Goal: Task Accomplishment & Management: Complete application form

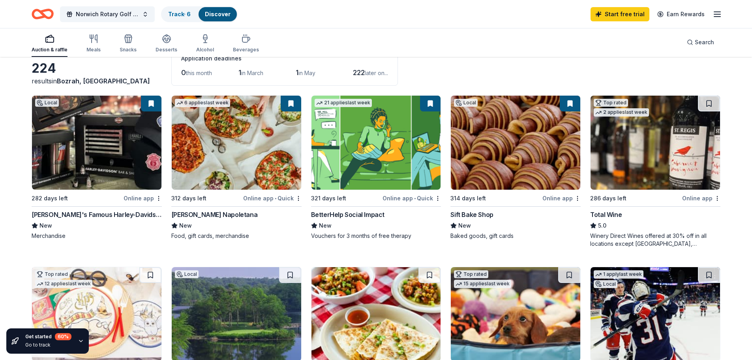
scroll to position [79, 0]
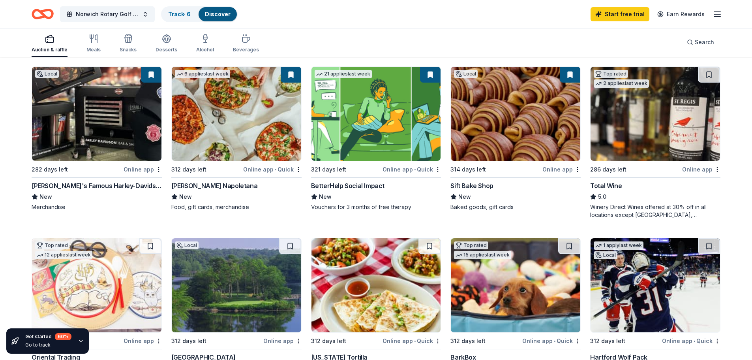
click at [78, 342] on icon "button" at bounding box center [81, 341] width 6 height 6
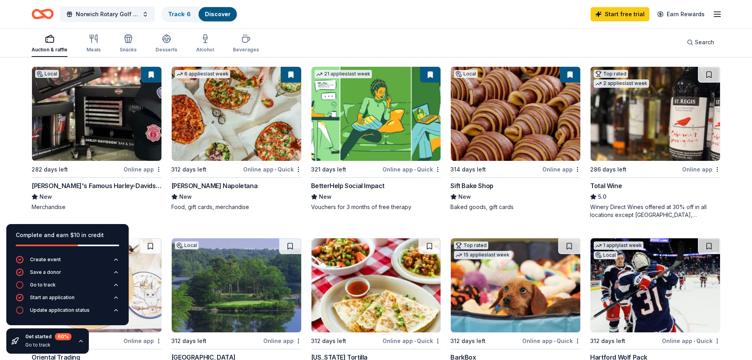
click at [78, 342] on icon "button" at bounding box center [81, 341] width 6 height 6
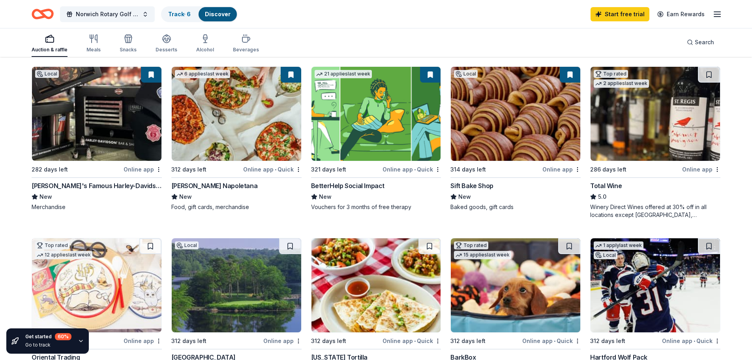
click at [730, 41] on div "Auction & raffle Meals Snacks Desserts Alcohol Beverages Search" at bounding box center [376, 42] width 752 height 29
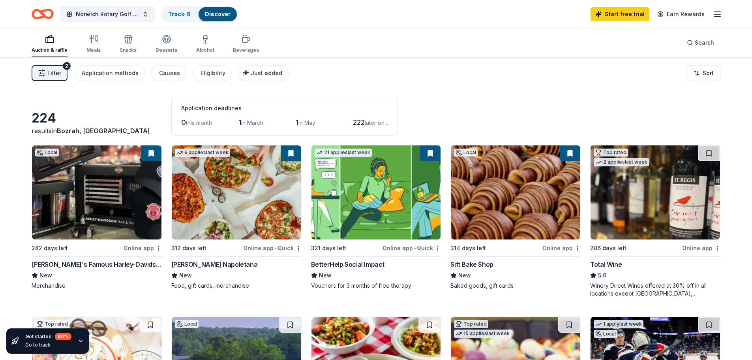
scroll to position [0, 0]
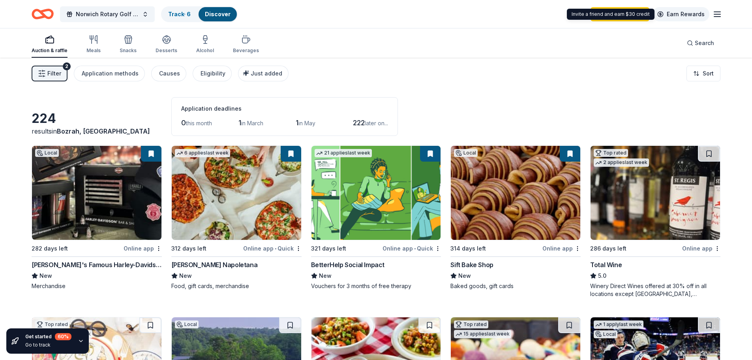
click at [685, 13] on link "Earn Rewards" at bounding box center [681, 14] width 57 height 14
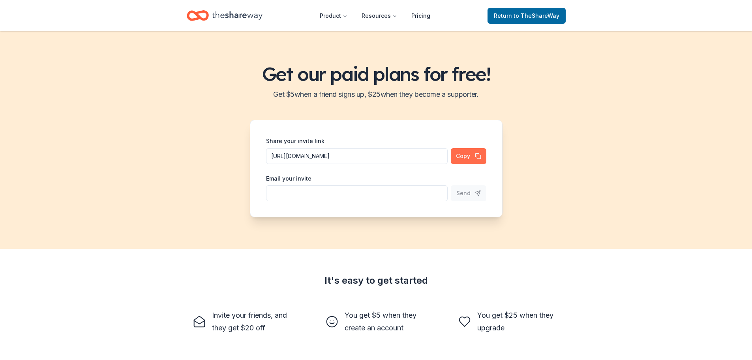
click at [466, 154] on button "Copy" at bounding box center [469, 156] width 36 height 16
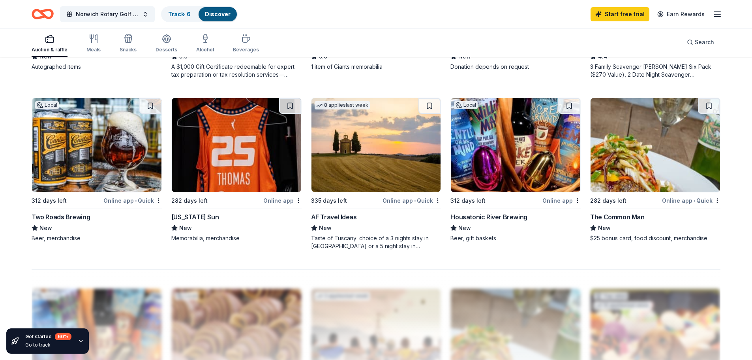
scroll to position [513, 0]
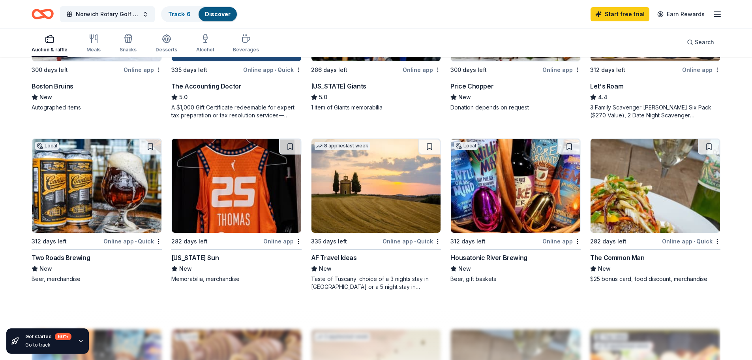
click at [341, 258] on div "AF Travel Ideas" at bounding box center [334, 257] width 46 height 9
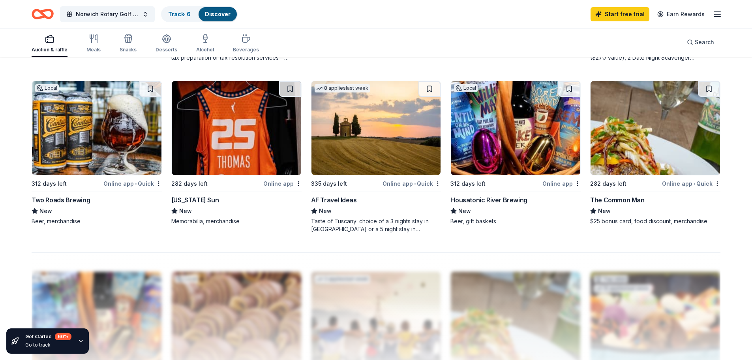
scroll to position [592, 0]
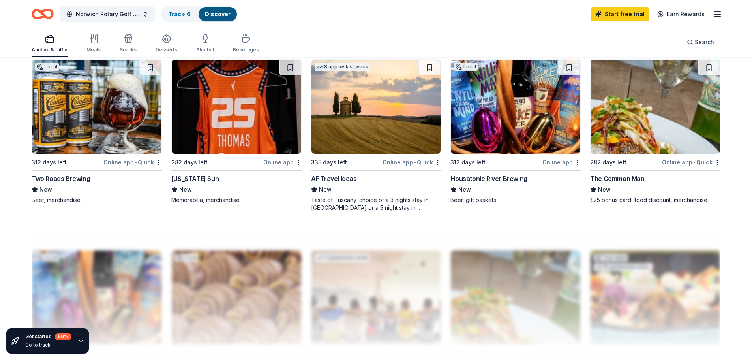
click at [251, 150] on img at bounding box center [236, 107] width 129 height 94
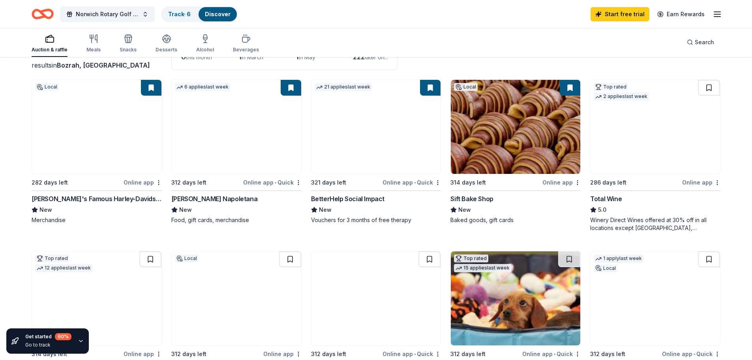
scroll to position [0, 0]
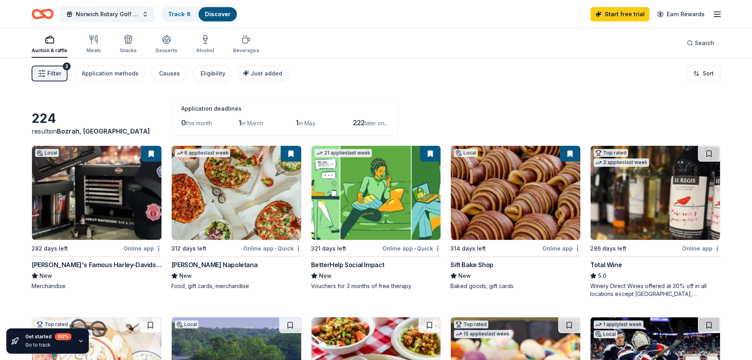
click at [721, 14] on icon "button" at bounding box center [717, 13] width 9 height 9
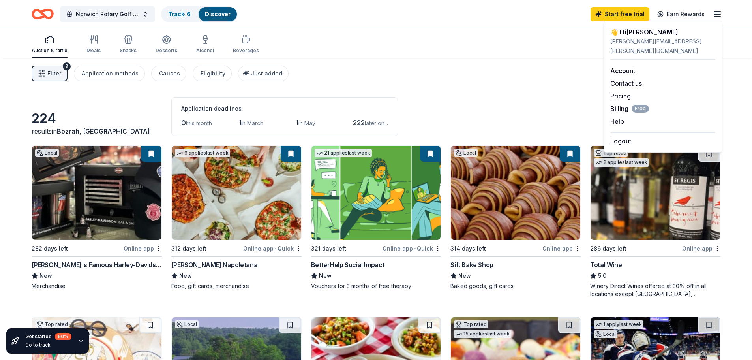
click at [424, 107] on div "224 results in Bozrah, CT Application deadlines 0 this month 1 in March 1 in Ma…" at bounding box center [376, 116] width 689 height 39
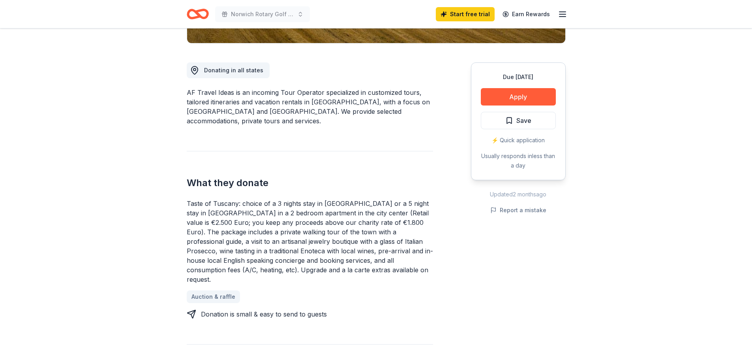
scroll to position [197, 0]
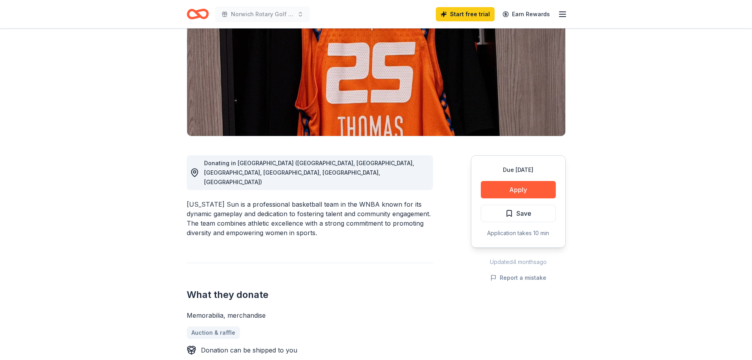
scroll to position [118, 0]
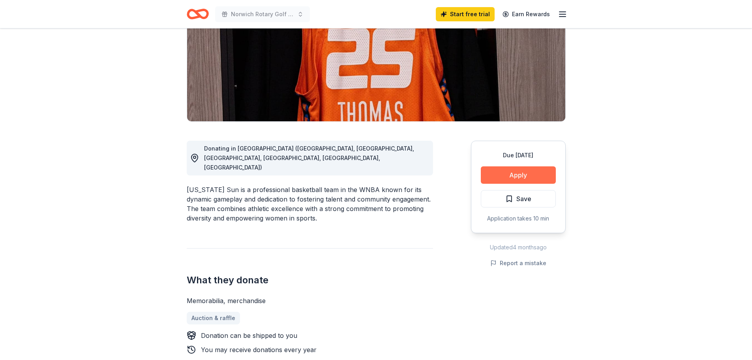
click at [518, 176] on button "Apply" at bounding box center [518, 174] width 75 height 17
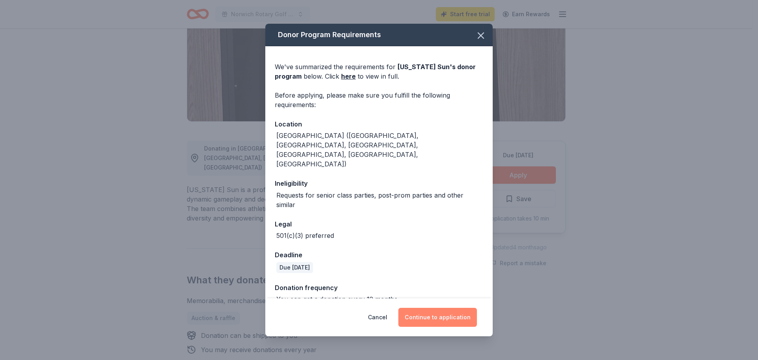
click at [448, 308] on button "Continue to application" at bounding box center [437, 317] width 79 height 19
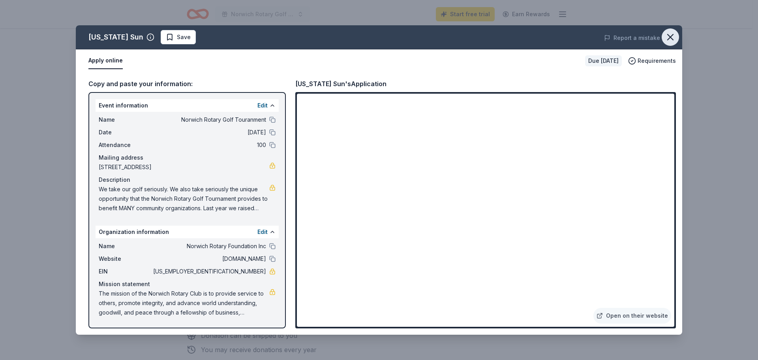
click at [673, 36] on icon "button" at bounding box center [670, 37] width 11 height 11
